Goal: Register for event/course

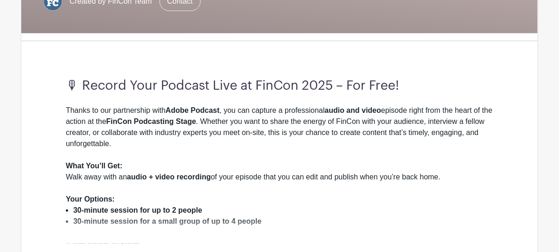
scroll to position [278, 0]
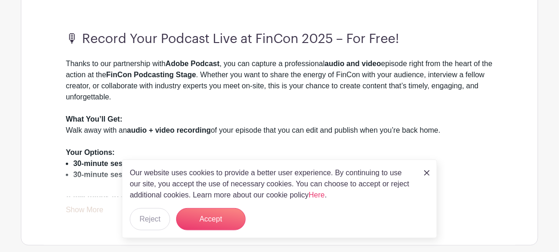
click at [426, 172] on img at bounding box center [427, 173] width 6 height 6
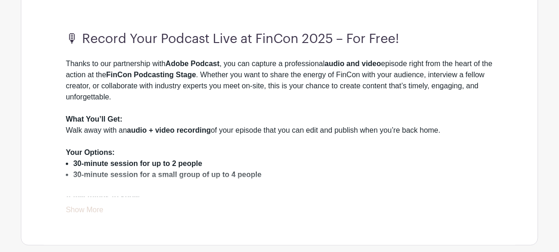
scroll to position [324, 0]
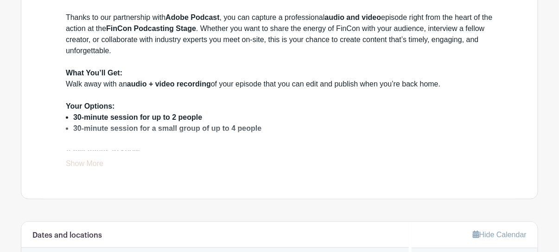
click at [86, 162] on link "Show More" at bounding box center [85, 166] width 38 height 12
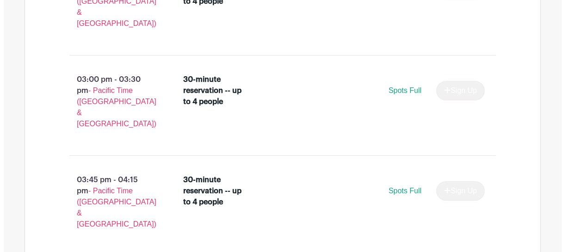
scroll to position [1297, 0]
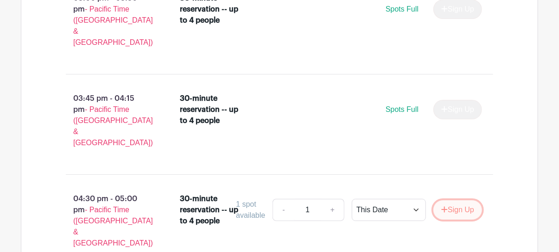
click at [454, 201] on button "Sign Up" at bounding box center [457, 210] width 49 height 19
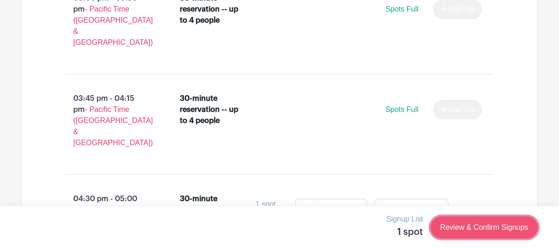
click at [484, 232] on link "Review & Confirm Signups" at bounding box center [483, 228] width 107 height 22
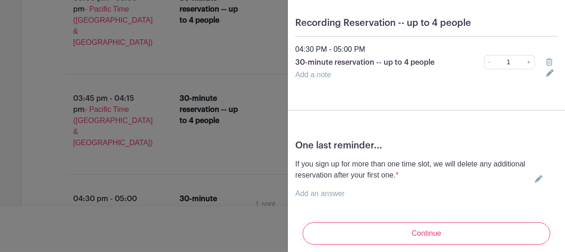
scroll to position [102, 0]
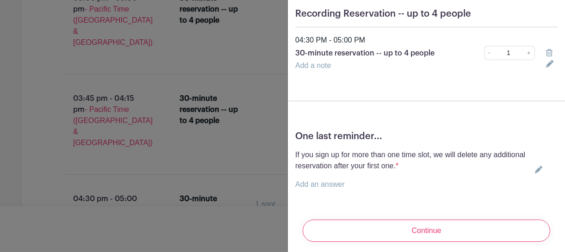
click at [336, 181] on link "Add an answer" at bounding box center [320, 185] width 50 height 8
click at [300, 181] on input "I understand." at bounding box center [298, 184] width 7 height 7
radio input "true"
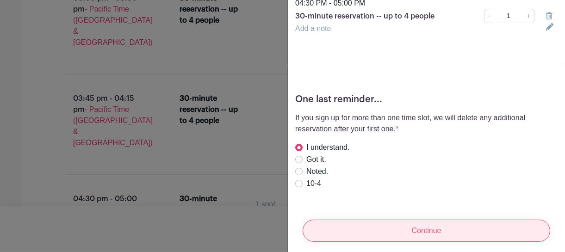
click at [426, 220] on input "Continue" at bounding box center [427, 231] width 248 height 22
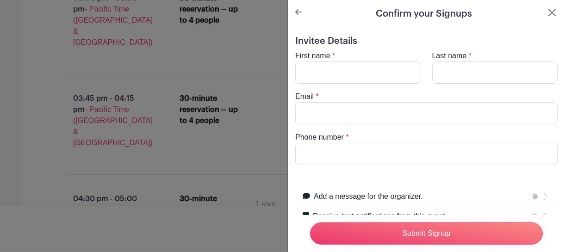
scroll to position [0, 0]
click at [359, 68] on input "First name" at bounding box center [358, 73] width 126 height 22
type input "Jack"
type input "Wang"
type input "[EMAIL_ADDRESS][DOMAIN_NAME]"
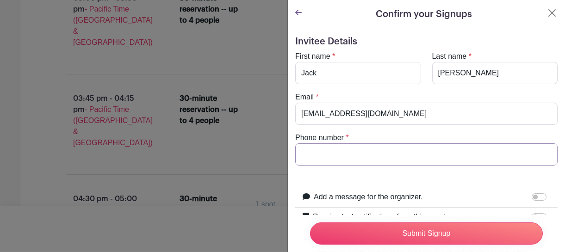
type input "9787619201"
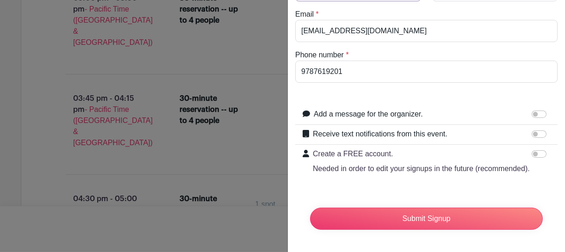
scroll to position [99, 0]
click at [307, 130] on icon at bounding box center [306, 133] width 6 height 7
click at [532, 131] on input "Receive text notifications from this event." at bounding box center [539, 134] width 15 height 7
checkbox input "true"
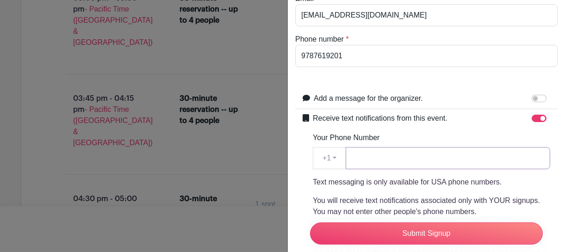
click at [395, 154] on input "Your Phone Number" at bounding box center [448, 158] width 205 height 22
type input "9787619201"
click at [441, 124] on div "Receive text notifications from this event. Your Phone Number +1 +1 9787619201 …" at bounding box center [432, 206] width 238 height 186
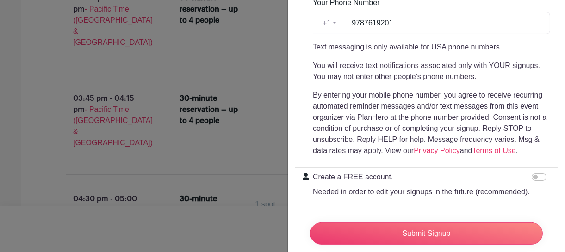
scroll to position [273, 0]
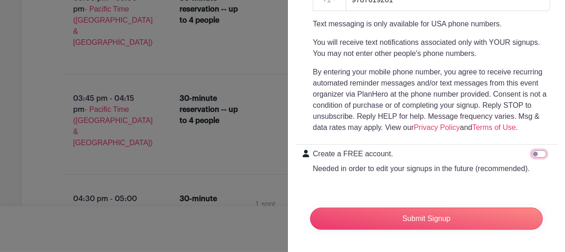
click at [532, 151] on input "Create a FREE account. Needed in order to edit your signups in the future (reco…" at bounding box center [539, 154] width 15 height 7
checkbox input "true"
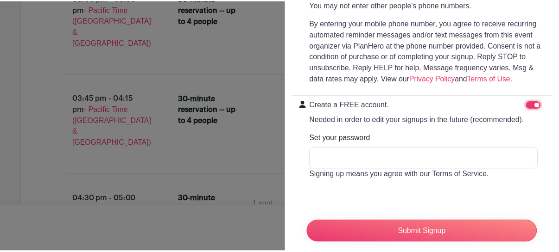
scroll to position [319, 0]
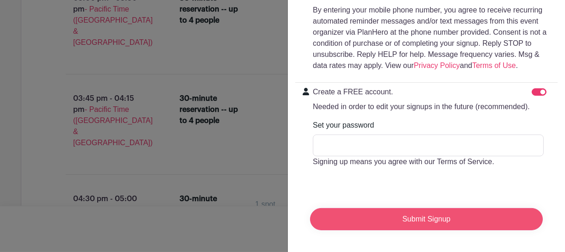
click at [402, 222] on input "Submit Signup" at bounding box center [426, 219] width 233 height 22
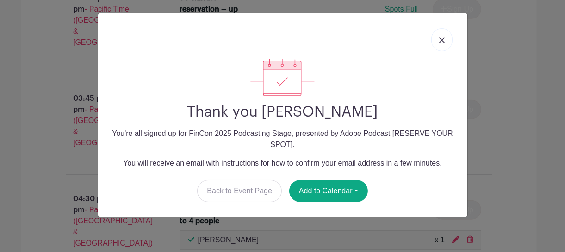
click at [444, 37] on link at bounding box center [442, 39] width 21 height 23
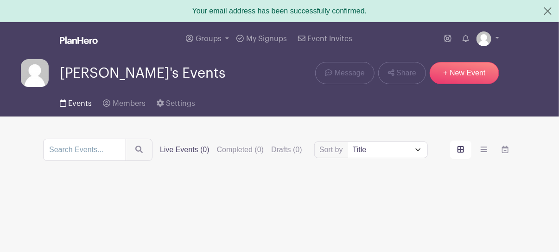
click at [85, 102] on span "Events" at bounding box center [80, 103] width 24 height 7
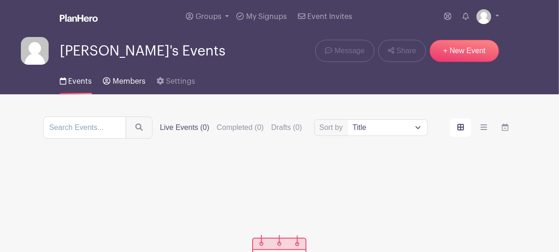
click at [126, 80] on span "Members" at bounding box center [129, 81] width 33 height 7
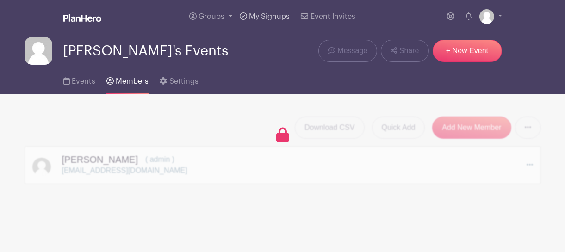
click at [272, 15] on span "My Signups" at bounding box center [269, 16] width 41 height 7
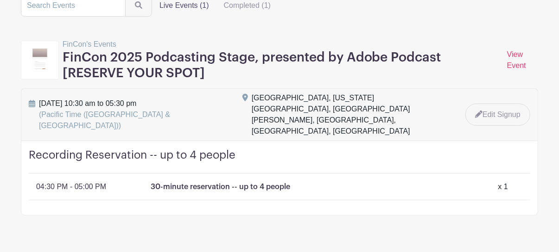
scroll to position [113, 0]
